Goal: Task Accomplishment & Management: Manage account settings

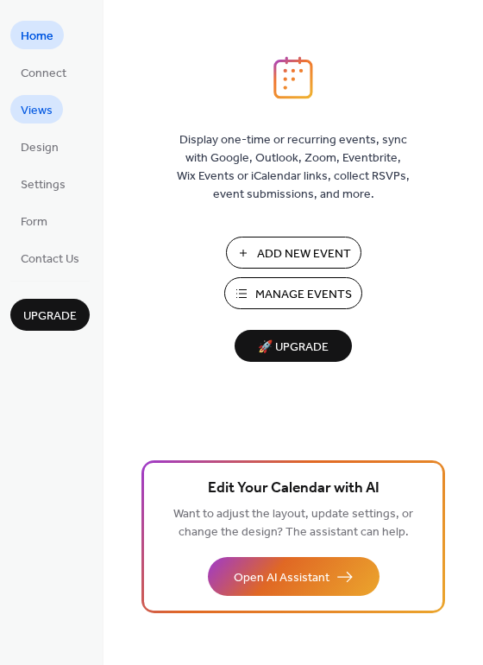
click at [40, 111] on span "Views" at bounding box center [37, 111] width 32 height 18
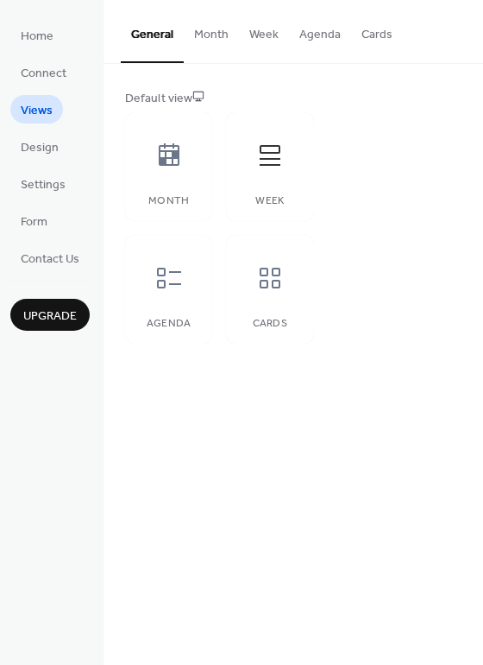
click at [213, 33] on button "Month" at bounding box center [211, 30] width 55 height 61
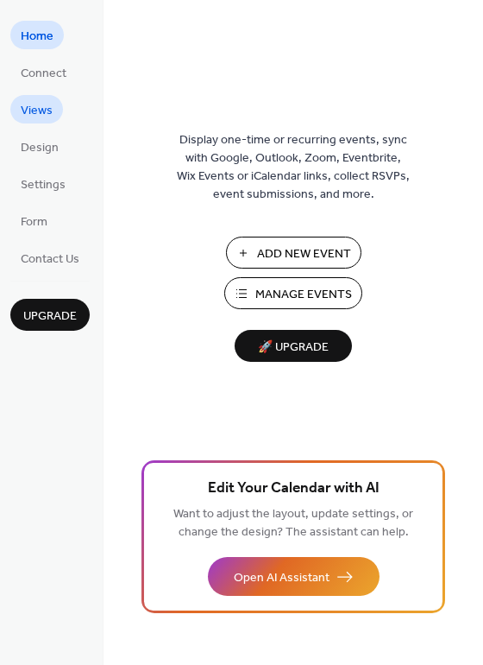
click at [47, 111] on span "Views" at bounding box center [37, 111] width 32 height 18
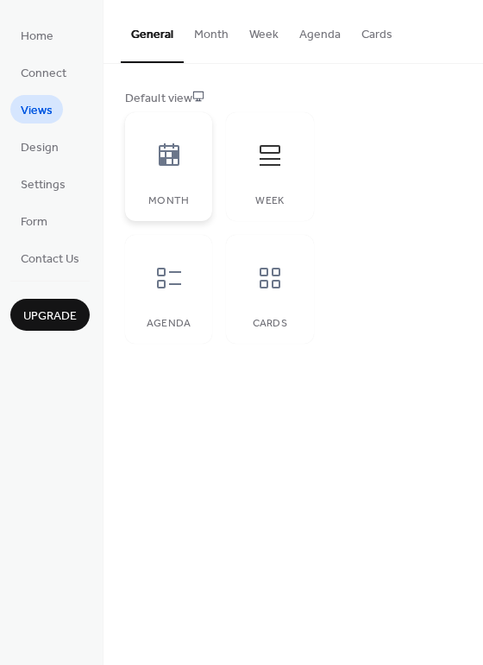
click at [176, 168] on icon at bounding box center [169, 156] width 28 height 28
